Goal: Task Accomplishment & Management: Use online tool/utility

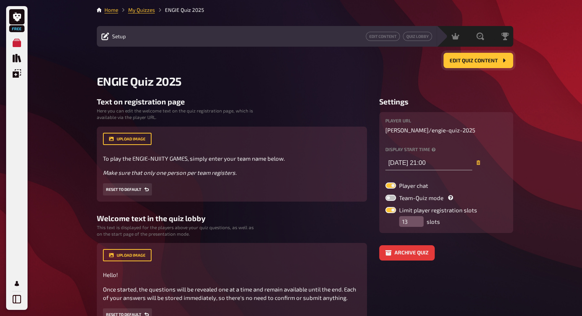
click at [475, 64] on button "Edit Quiz content" at bounding box center [479, 60] width 70 height 15
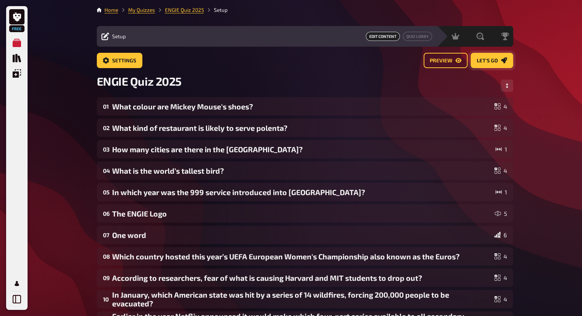
click at [488, 56] on button "Let's go" at bounding box center [492, 60] width 42 height 15
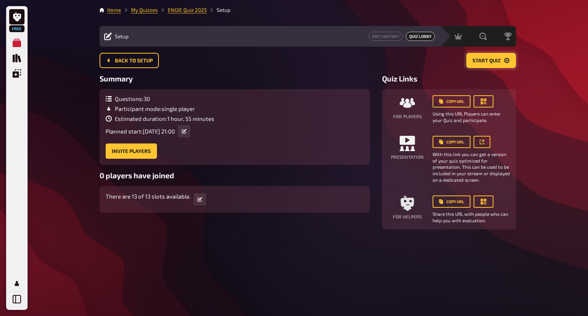
click at [491, 56] on button "Start Quiz" at bounding box center [491, 60] width 50 height 15
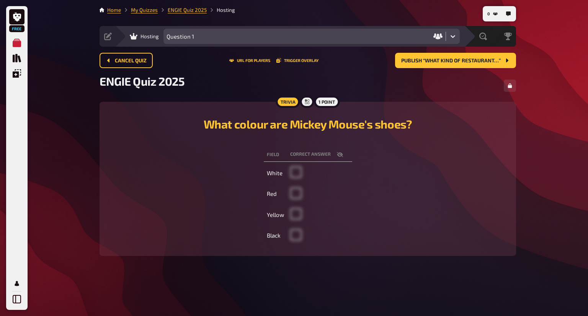
click at [452, 34] on icon at bounding box center [453, 37] width 8 height 8
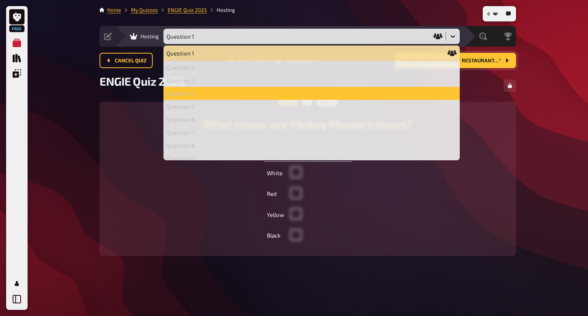
click at [485, 61] on span "Publish “What kind of restaurant…”" at bounding box center [451, 60] width 100 height 5
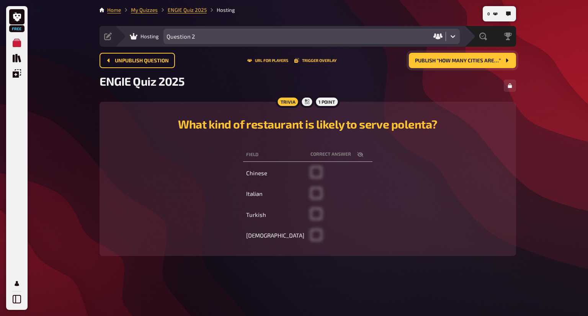
click at [485, 61] on span "Publish “How many cities are…”" at bounding box center [458, 60] width 86 height 5
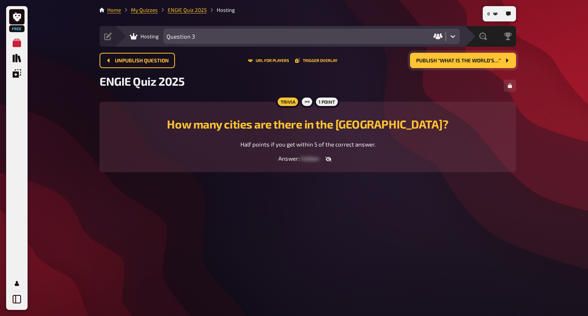
click at [485, 61] on span "Publish “What is the world’s…”" at bounding box center [458, 60] width 85 height 5
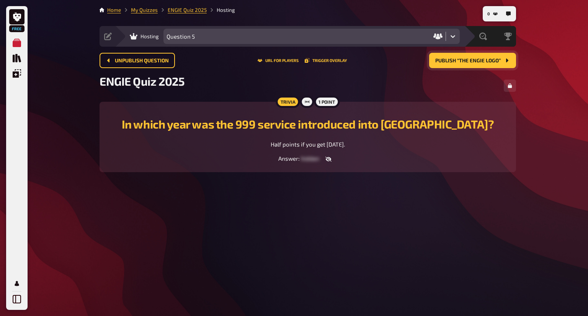
click at [485, 61] on span "Publish “The ENGIE Logo”" at bounding box center [467, 60] width 65 height 5
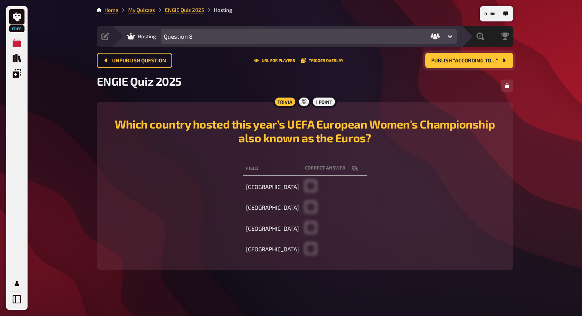
click at [485, 61] on span "Publish “According to…”" at bounding box center [464, 60] width 67 height 5
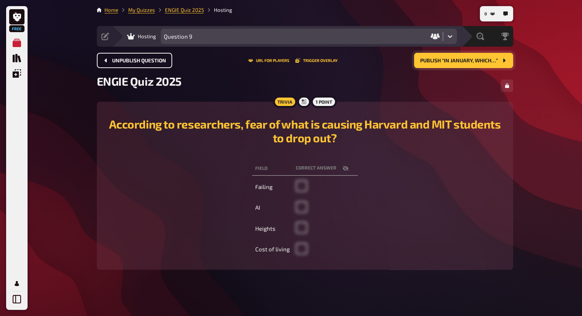
click at [155, 62] on span "Unpublish question" at bounding box center [139, 60] width 54 height 5
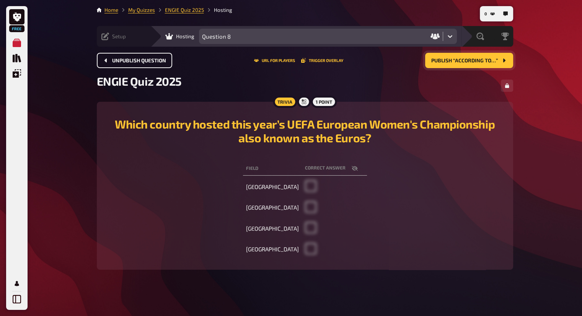
click at [111, 31] on div "Setup Edit Content Quiz Lobby" at bounding box center [124, 36] width 54 height 21
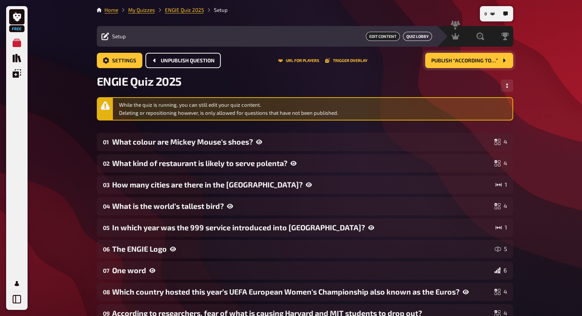
click at [414, 34] on button "Quiz Lobby" at bounding box center [417, 36] width 29 height 9
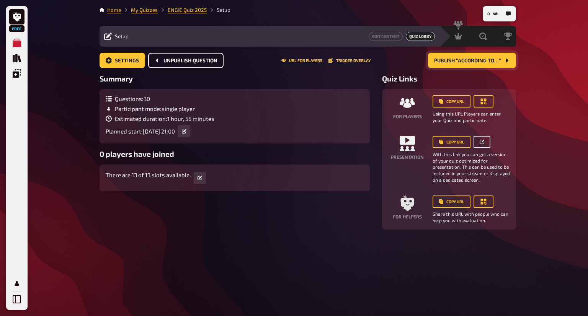
click at [480, 143] on icon "button" at bounding box center [482, 142] width 5 height 5
click at [449, 58] on span "Publish “According to…”" at bounding box center [467, 60] width 67 height 5
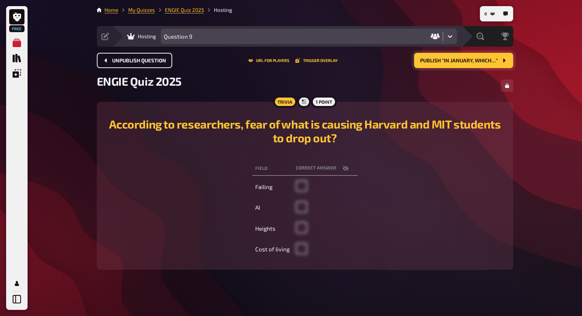
click at [477, 86] on div "ENGIE Quiz 2025" at bounding box center [305, 85] width 416 height 23
click at [476, 65] on button "Publish “In January, which…”" at bounding box center [463, 60] width 99 height 15
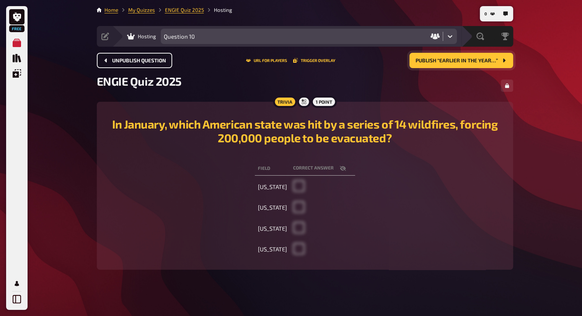
click at [475, 64] on button "Publish “Earlier in the year…”" at bounding box center [462, 60] width 104 height 15
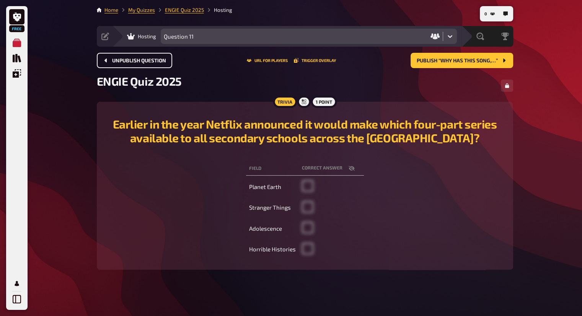
click at [153, 55] on button "Unpublish question" at bounding box center [134, 60] width 75 height 15
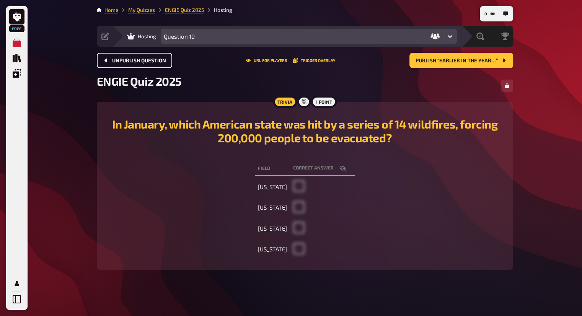
click at [122, 57] on button "Unpublish question" at bounding box center [134, 60] width 75 height 15
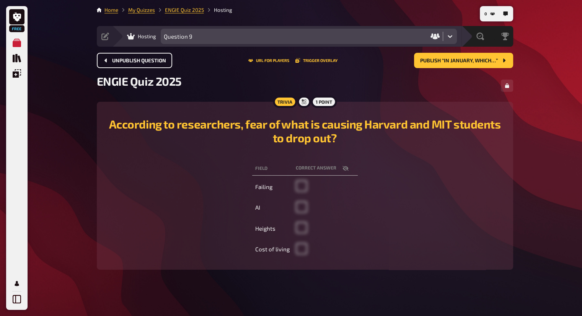
click at [123, 59] on span "Unpublish question" at bounding box center [139, 60] width 54 height 5
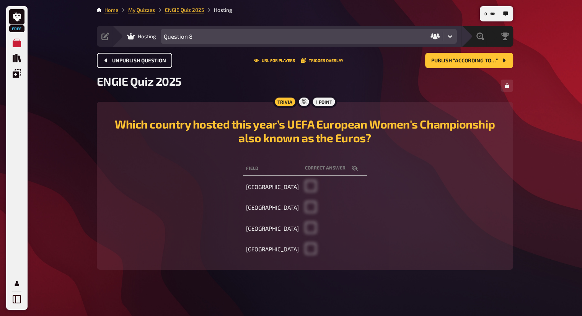
click at [123, 59] on span "Unpublish question" at bounding box center [139, 60] width 54 height 5
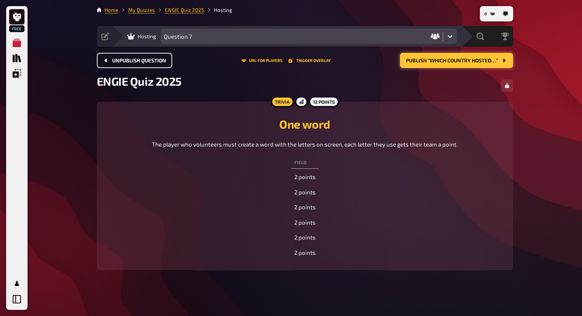
click at [433, 57] on button "Publish “Which country hosted…”" at bounding box center [456, 60] width 113 height 15
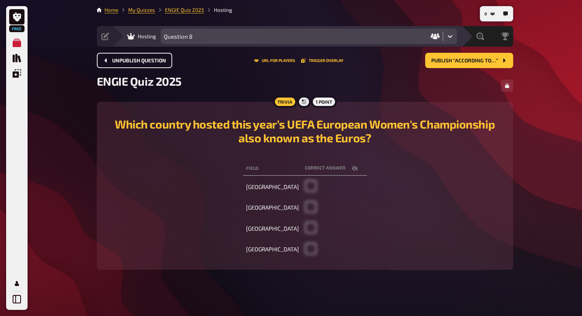
click at [135, 70] on div "Unpublish question URL for players Trigger Overlay Publish “According to…”" at bounding box center [305, 63] width 416 height 21
click at [134, 63] on button "Unpublish question" at bounding box center [134, 60] width 75 height 15
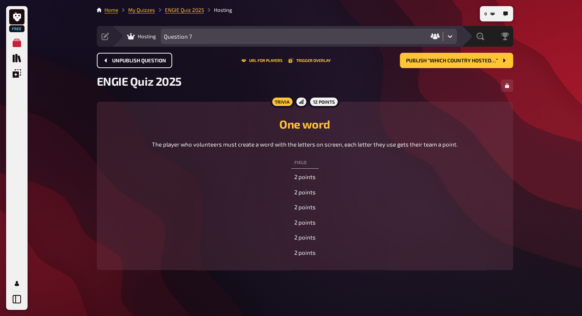
click at [134, 63] on button "Unpublish question" at bounding box center [134, 60] width 75 height 15
click at [135, 62] on button "Unpublish question" at bounding box center [134, 60] width 75 height 15
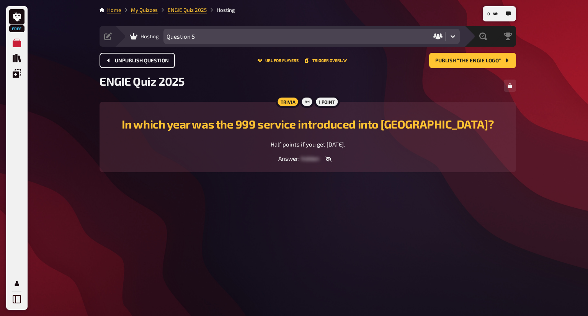
click at [135, 60] on span "Unpublish question" at bounding box center [142, 60] width 54 height 5
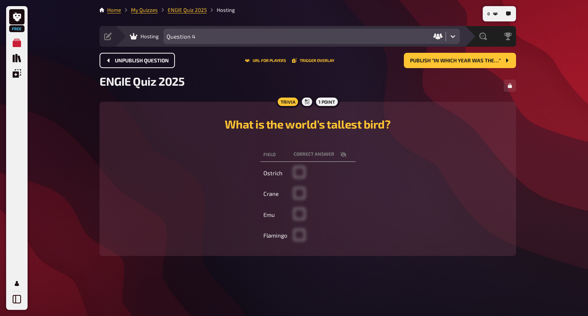
click at [135, 60] on span "Unpublish question" at bounding box center [142, 60] width 54 height 5
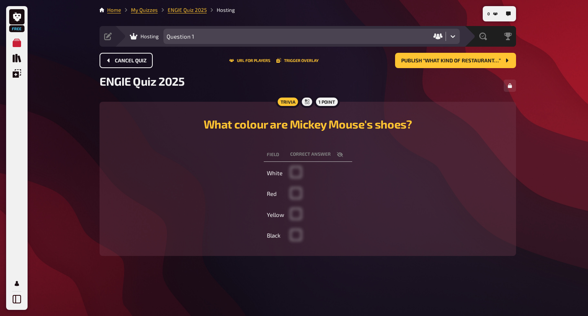
click at [135, 60] on span "Cancel Quiz" at bounding box center [131, 60] width 32 height 5
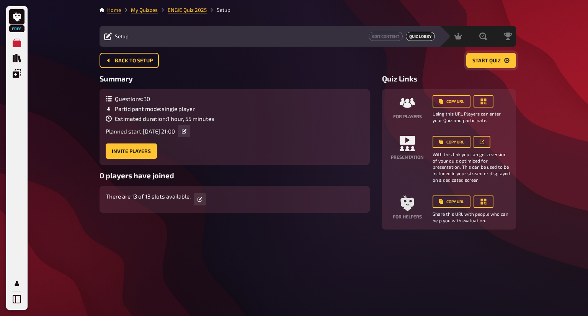
click at [493, 61] on span "Start Quiz" at bounding box center [486, 60] width 28 height 5
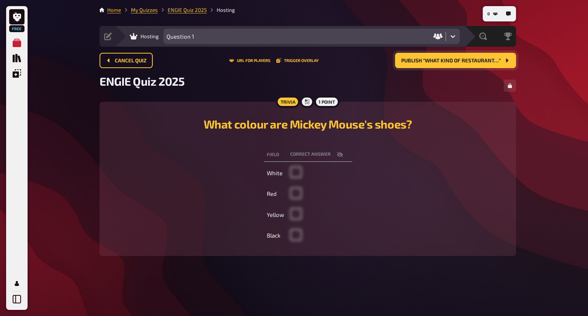
click at [295, 78] on div "ENGIE Quiz 2025" at bounding box center [308, 85] width 416 height 23
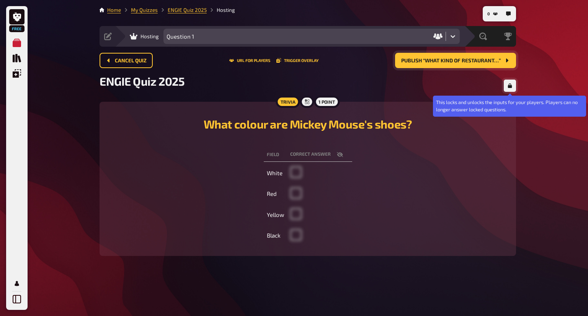
click at [511, 88] on button "button" at bounding box center [510, 86] width 12 height 12
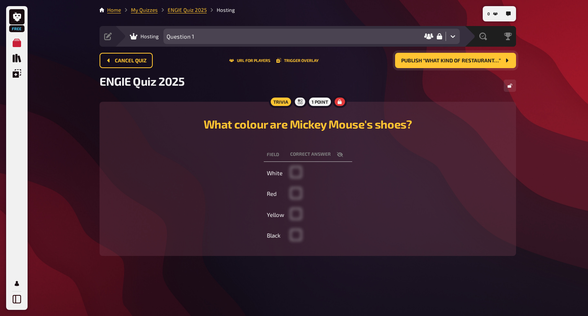
click at [486, 60] on span "Publish “What kind of restaurant…”" at bounding box center [451, 60] width 100 height 5
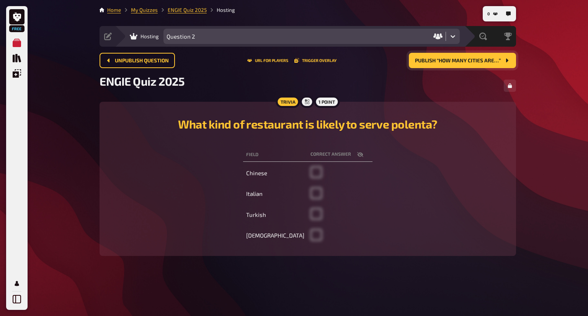
click at [486, 60] on span "Publish “How many cities are…”" at bounding box center [458, 60] width 86 height 5
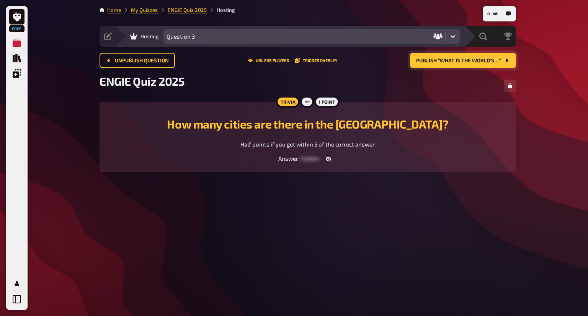
click at [479, 59] on span "Publish “What is the world’s…”" at bounding box center [458, 60] width 85 height 5
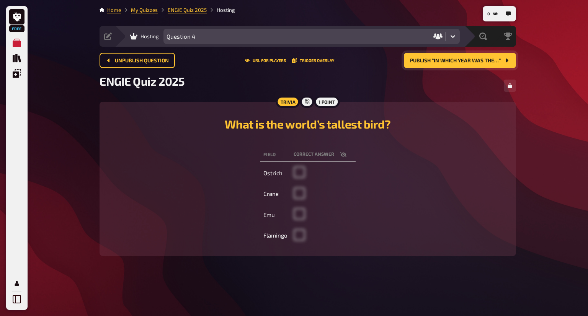
click at [484, 62] on span "Publish “In which year was the…”" at bounding box center [455, 60] width 91 height 5
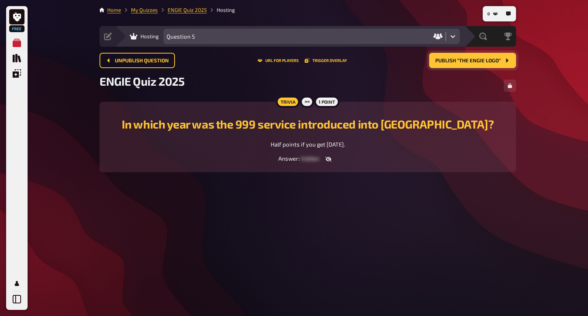
click at [484, 62] on span "Publish “The ENGIE Logo”" at bounding box center [467, 60] width 65 height 5
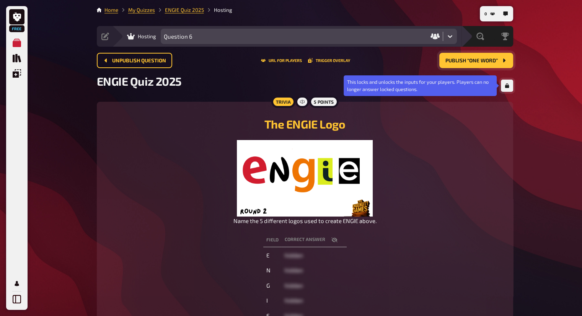
click at [511, 86] on button "button" at bounding box center [507, 86] width 12 height 12
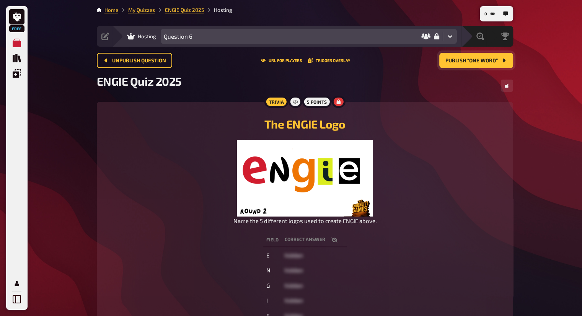
click at [298, 255] on span "hidden" at bounding box center [294, 255] width 18 height 7
click at [333, 238] on icon "button" at bounding box center [334, 240] width 6 height 6
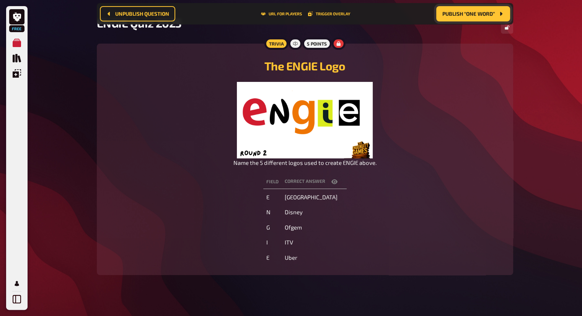
scroll to position [72, 0]
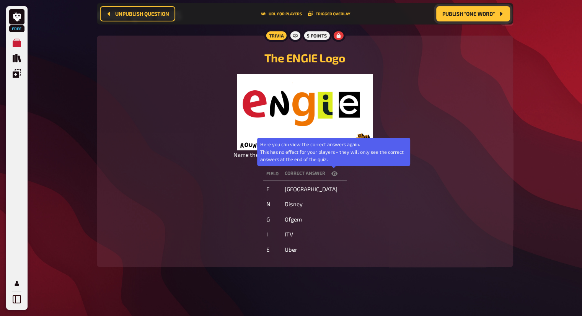
click at [334, 175] on icon "button" at bounding box center [334, 174] width 6 height 6
click at [334, 174] on icon "button" at bounding box center [334, 174] width 6 height 6
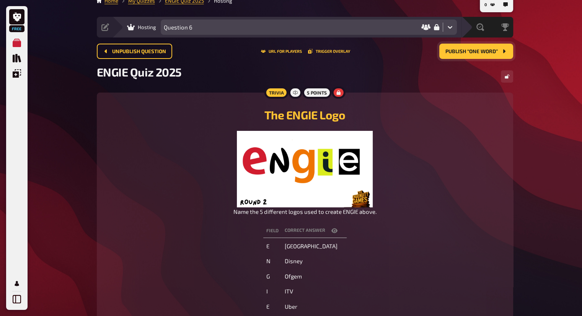
scroll to position [0, 0]
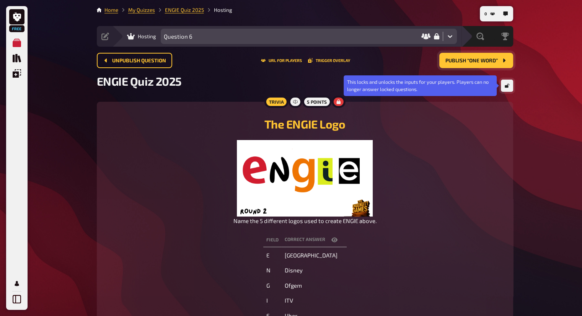
click at [511, 86] on button "button" at bounding box center [507, 86] width 12 height 12
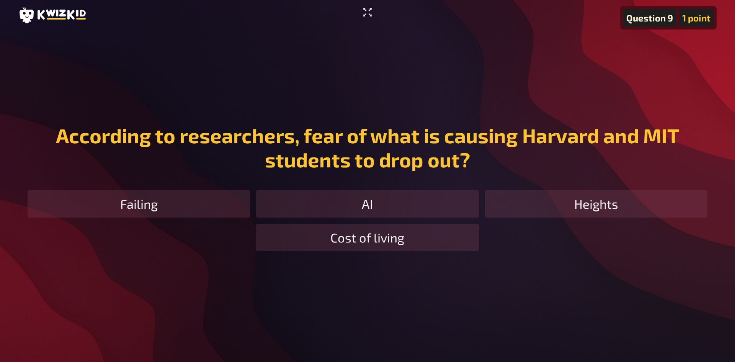
click at [367, 14] on icon "Enter Fullscreen" at bounding box center [367, 12] width 12 height 12
click at [360, 46] on main "Question 9 1 point According to researchers, fear of what is causing Harvard an…" at bounding box center [367, 187] width 698 height 313
click at [376, 44] on main "Question 9 1 point According to researchers, fear of what is causing Harvard an…" at bounding box center [367, 187] width 698 height 313
click at [362, 44] on main "Question 9 1 point According to researchers, fear of what is causing Harvard an…" at bounding box center [367, 187] width 698 height 313
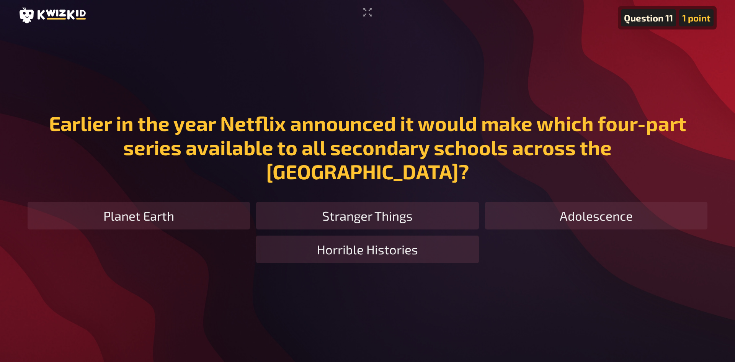
click at [397, 226] on div "Stranger Things" at bounding box center [367, 216] width 222 height 28
click at [396, 181] on h1 "Earlier in the year Netflix announced it would make which four-part series avai…" at bounding box center [367, 147] width 686 height 72
click at [375, 44] on main "Question 11 1 point Earlier in the year Netflix announced it would make which f…" at bounding box center [367, 187] width 698 height 313
